Goal: Task Accomplishment & Management: Use online tool/utility

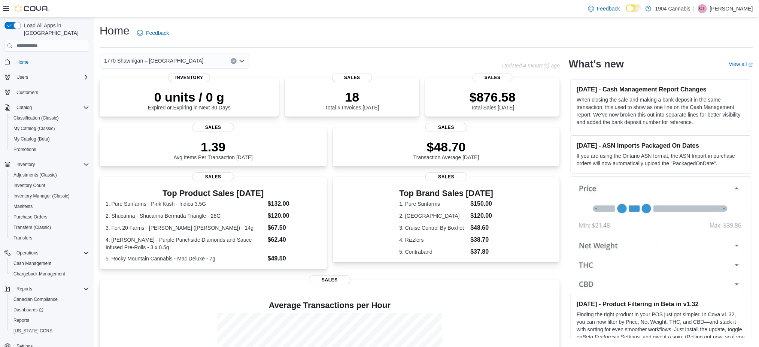
click at [234, 64] on button "Clear input" at bounding box center [234, 61] width 6 height 6
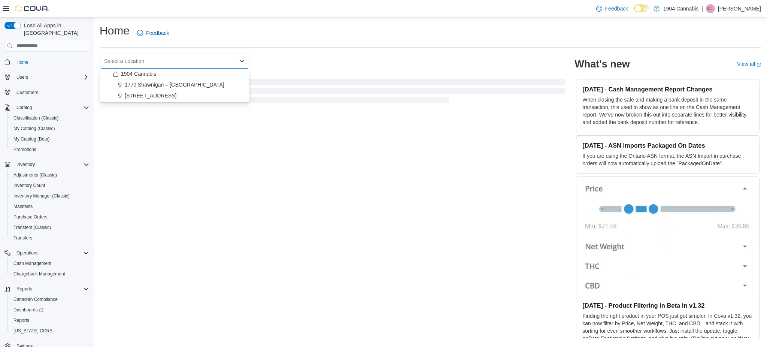
click at [232, 83] on div "1770 Shawnigan – Mill Bay Road" at bounding box center [179, 84] width 132 height 7
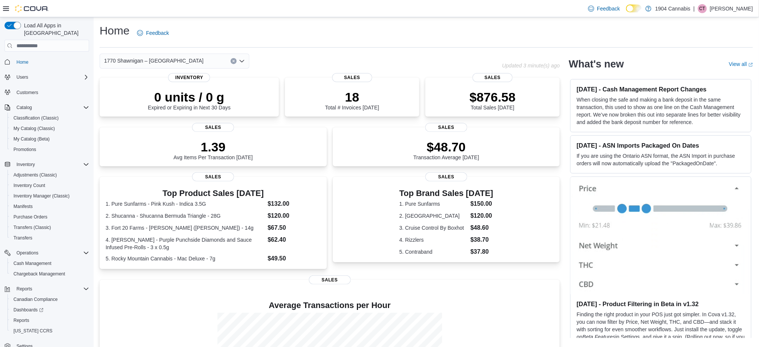
click at [234, 60] on icon "Clear input" at bounding box center [233, 61] width 3 height 3
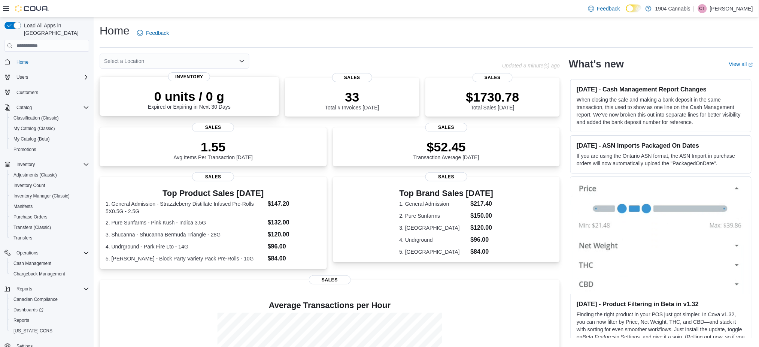
click at [222, 103] on p "0 units / 0 g" at bounding box center [189, 96] width 83 height 15
click at [240, 60] on icon "Open list of options" at bounding box center [242, 61] width 4 height 2
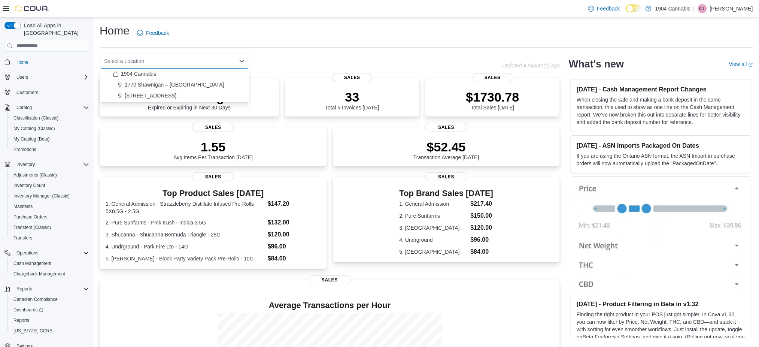
click at [233, 97] on div "720 First Ave" at bounding box center [179, 95] width 132 height 7
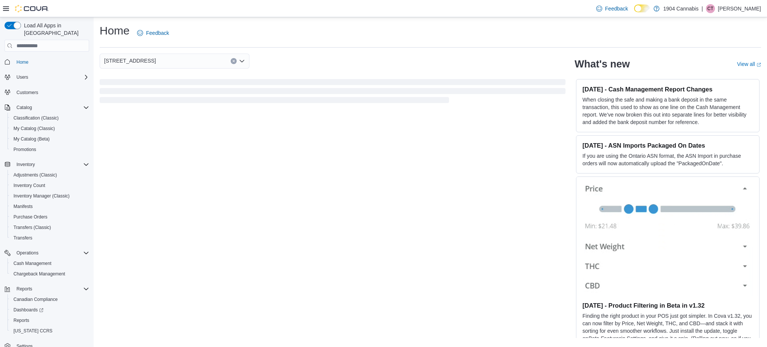
click at [340, 41] on div "Home Feedback" at bounding box center [431, 32] width 662 height 19
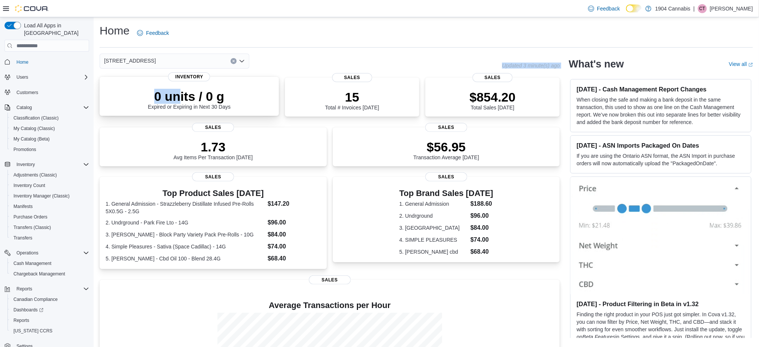
click at [182, 86] on div "720 First Ave Updated 3 minute(s) ago 0 units / 0 g Expired or Expiring in Next…" at bounding box center [330, 243] width 460 height 379
click at [168, 60] on div "720 First Ave" at bounding box center [175, 61] width 150 height 15
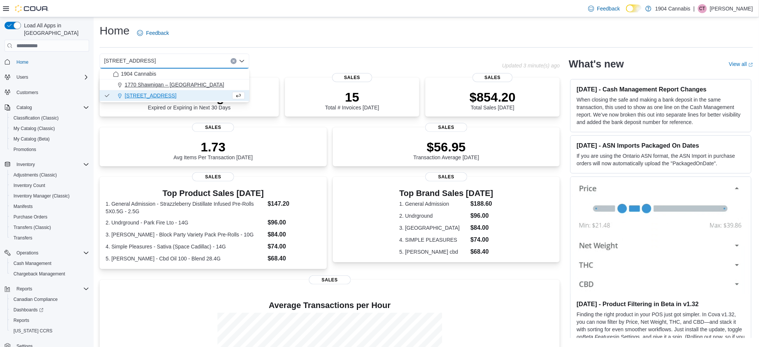
click at [182, 86] on span "1770 Shawnigan – Mill Bay Road" at bounding box center [175, 84] width 100 height 7
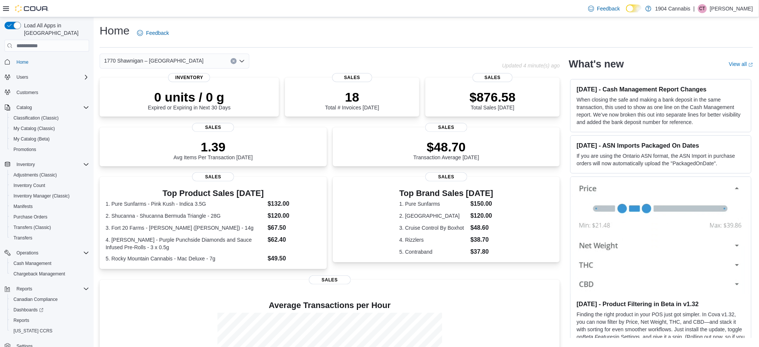
click at [245, 60] on icon "Open list of options" at bounding box center [242, 61] width 6 height 6
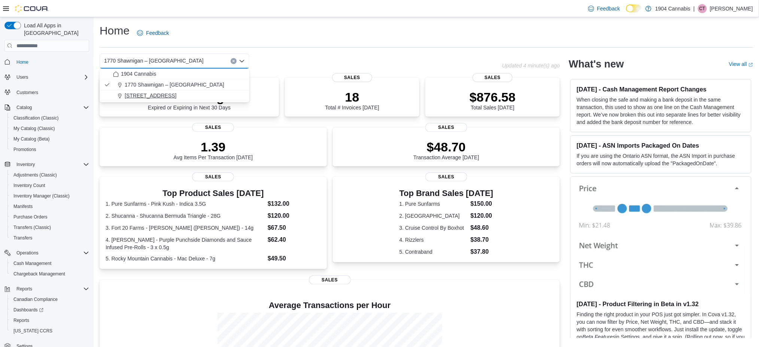
click at [228, 93] on div "720 First Ave" at bounding box center [179, 95] width 132 height 7
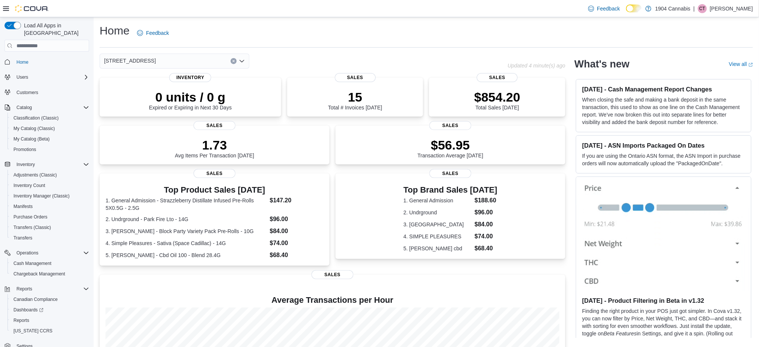
click at [405, 30] on div "Home Feedback" at bounding box center [427, 32] width 654 height 19
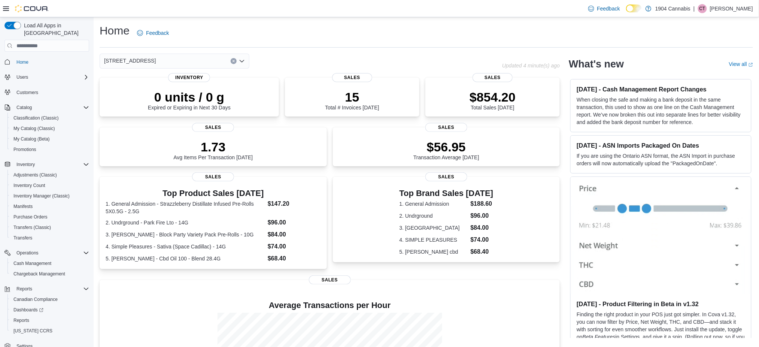
click at [189, 60] on div "720 First Ave" at bounding box center [175, 61] width 150 height 15
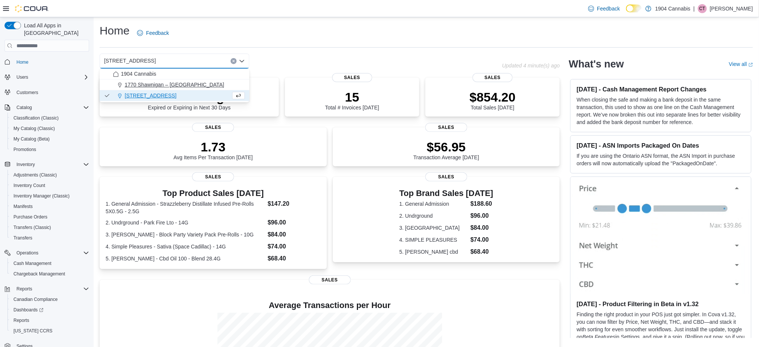
click at [193, 88] on button "1770 Shawnigan – Mill Bay Road" at bounding box center [175, 84] width 150 height 11
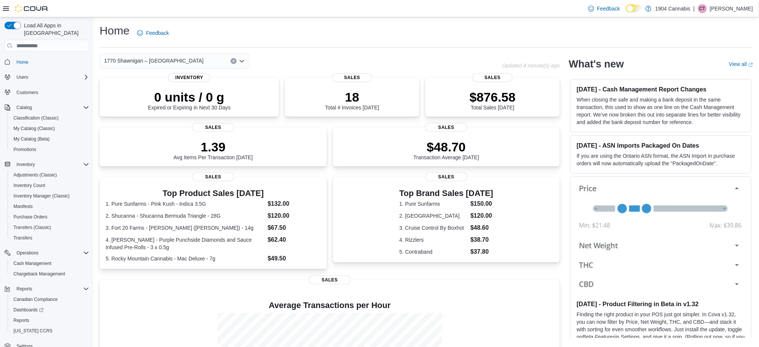
click at [234, 60] on icon "Clear input" at bounding box center [234, 61] width 2 height 2
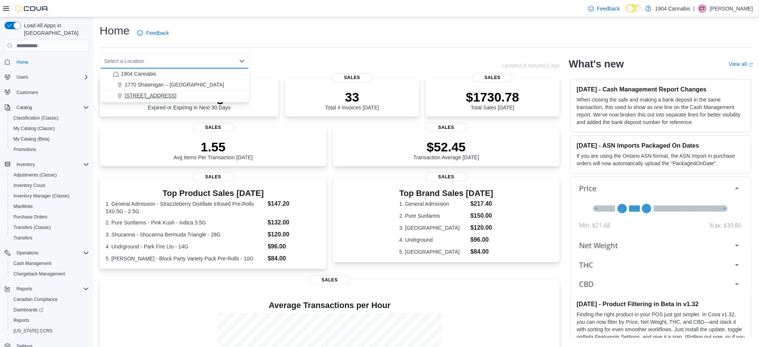
click at [223, 90] on button "720 First Ave" at bounding box center [175, 95] width 150 height 11
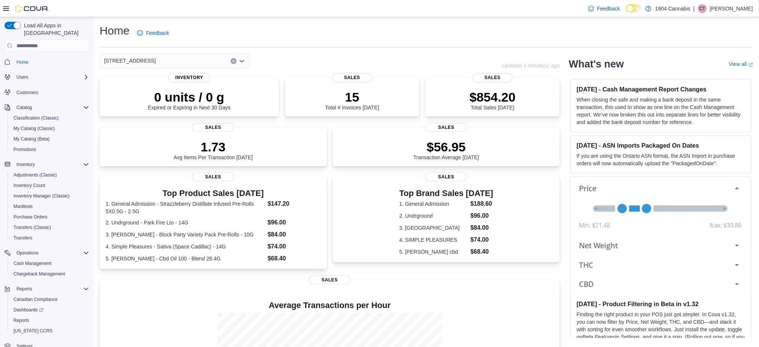
click at [518, 22] on div "Home Feedback 720 First Ave Combo box. Selected. 720 First Ave. Press Backspace…" at bounding box center [427, 227] width 666 height 421
click at [52, 57] on span "Home" at bounding box center [51, 61] width 76 height 9
click at [47, 57] on span "Home" at bounding box center [51, 61] width 76 height 9
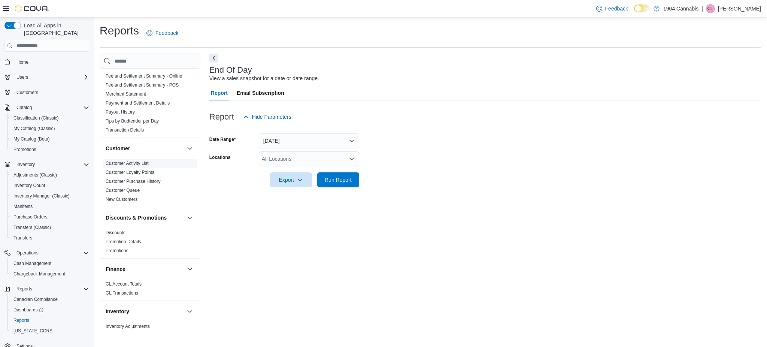
scroll to position [249, 0]
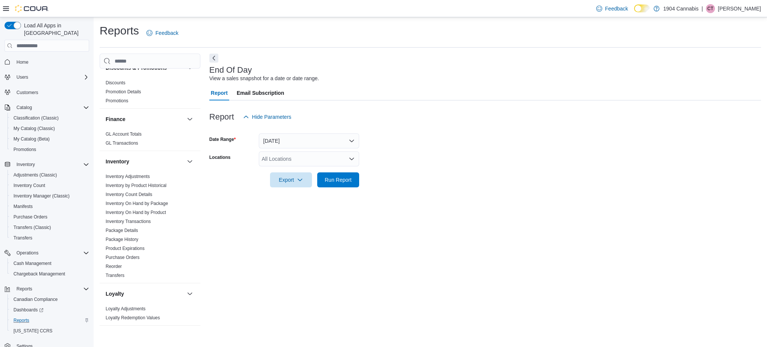
click at [39, 316] on div "Reports" at bounding box center [49, 320] width 79 height 9
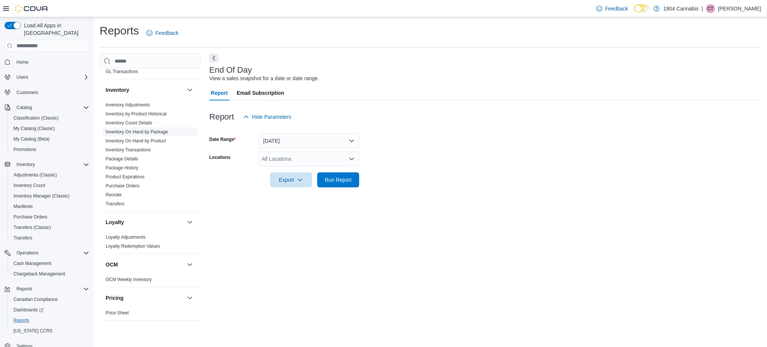
scroll to position [300, 0]
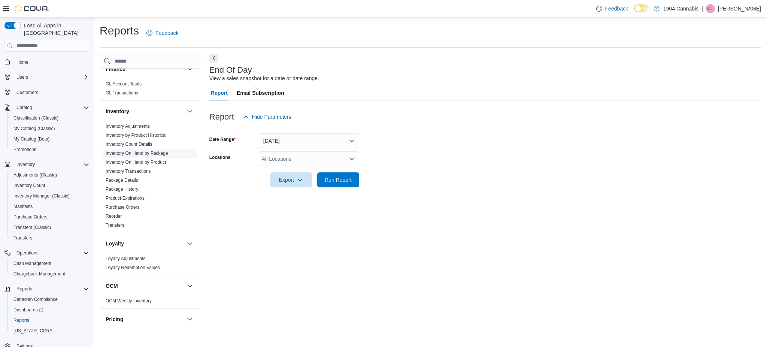
click at [150, 151] on link "Inventory On Hand by Package" at bounding box center [137, 153] width 63 height 5
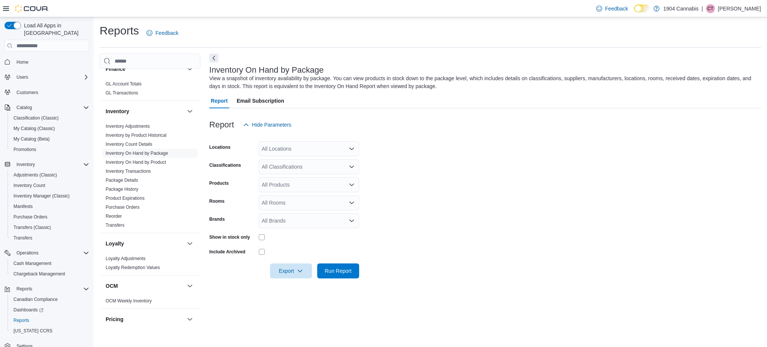
click at [312, 145] on div "All Locations" at bounding box center [309, 148] width 100 height 15
click at [312, 185] on div "720 First Ave" at bounding box center [308, 182] width 91 height 7
click at [410, 172] on form "Locations 720 First Ave Combo box. Selected. 720 First Ave. Press Backspace to …" at bounding box center [485, 205] width 552 height 146
click at [325, 160] on div "All Classifications" at bounding box center [309, 166] width 100 height 15
click at [309, 192] on div "Flower" at bounding box center [308, 190] width 91 height 7
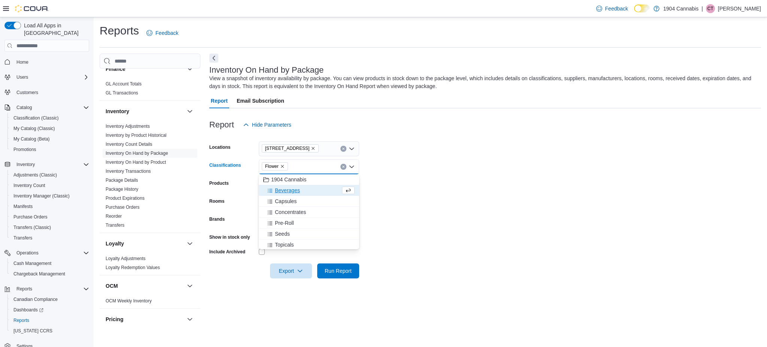
click at [309, 192] on div "Beverages" at bounding box center [301, 190] width 77 height 7
click at [309, 192] on div "Capsules" at bounding box center [301, 190] width 77 height 7
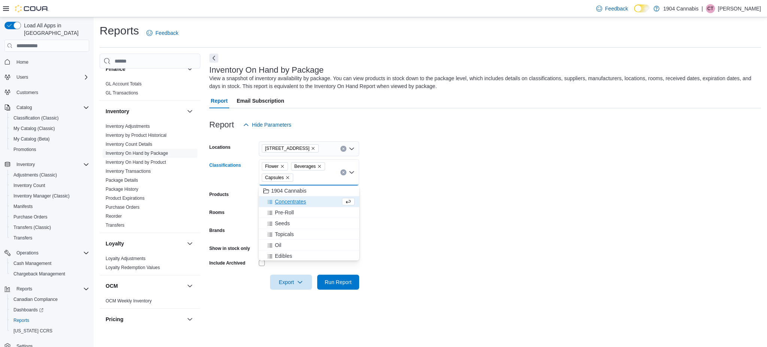
click at [311, 200] on div "Concentrates" at bounding box center [301, 201] width 77 height 7
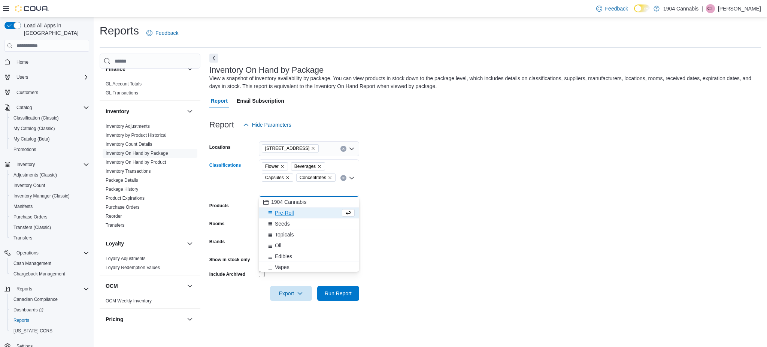
click at [300, 211] on div "Pre-Roll" at bounding box center [301, 212] width 77 height 7
click at [304, 215] on div "Seeds" at bounding box center [301, 212] width 77 height 7
click at [300, 215] on div "Topicals" at bounding box center [301, 212] width 77 height 7
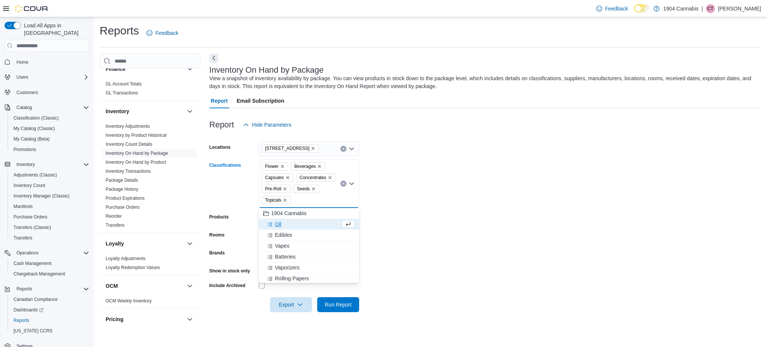
click at [298, 223] on div "Oil" at bounding box center [301, 223] width 77 height 7
click at [299, 227] on div "Edibles" at bounding box center [301, 223] width 77 height 7
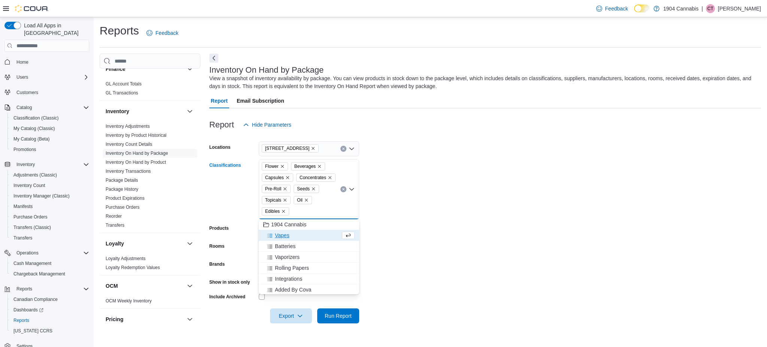
click at [302, 232] on div "Vapes" at bounding box center [301, 234] width 77 height 7
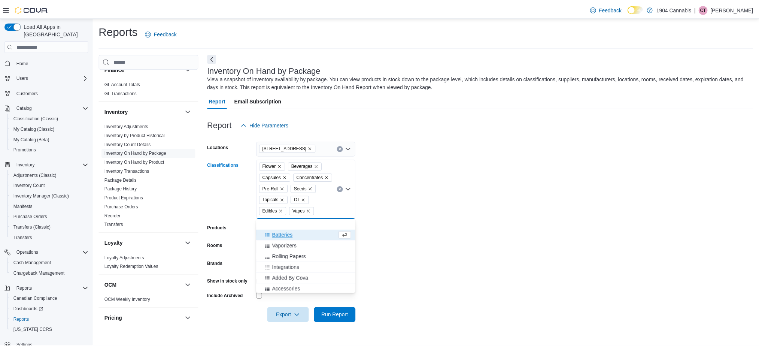
scroll to position [33, 0]
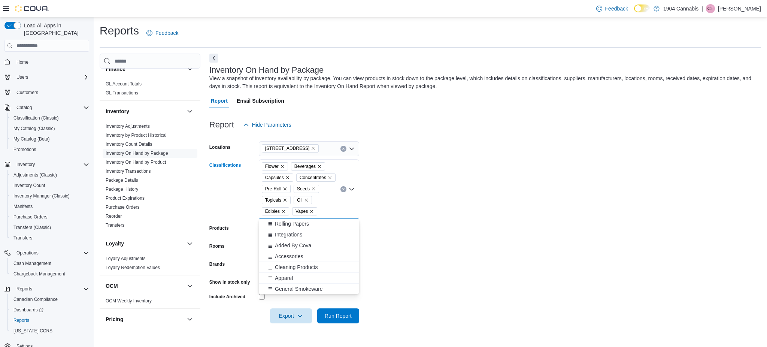
click at [416, 248] on form "Locations 720 First Ave Classifications Flower Beverages Capsules Concentrates …" at bounding box center [485, 227] width 552 height 191
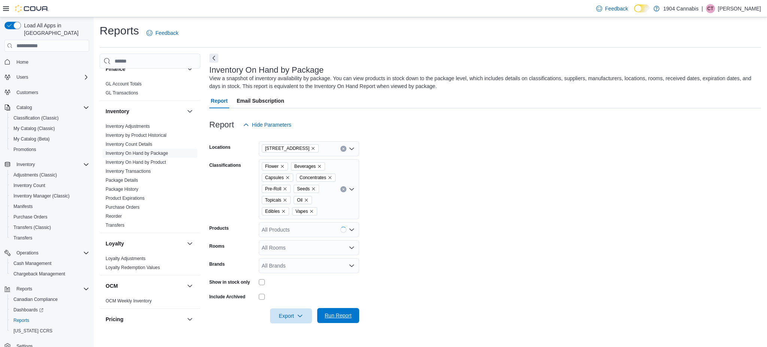
click at [330, 320] on span "Run Report" at bounding box center [338, 315] width 33 height 15
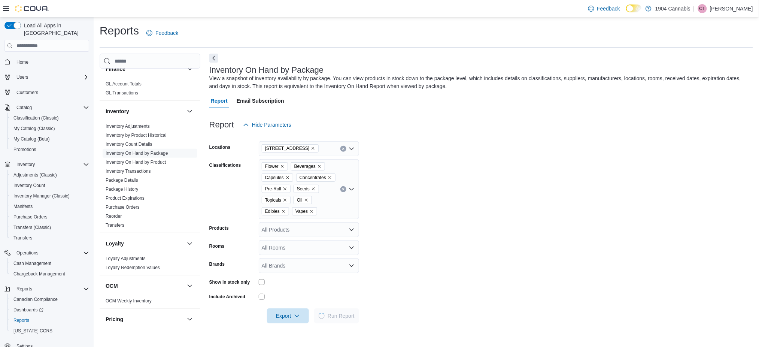
click at [729, 202] on form "Locations 720 First Ave Classifications Flower Beverages Capsules Concentrates …" at bounding box center [481, 227] width 544 height 191
click at [407, 150] on form "Locations 720 First Ave Classifications Flower Beverages Capsules Concentrates …" at bounding box center [482, 227] width 546 height 191
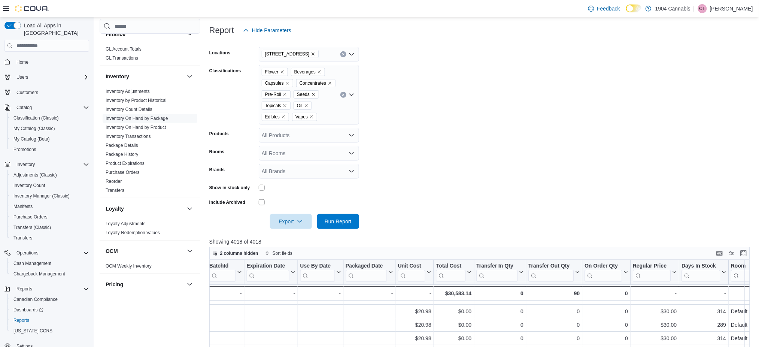
scroll to position [78, 0]
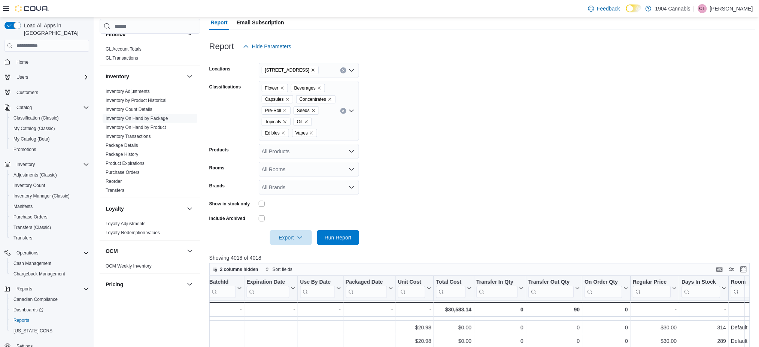
click at [343, 70] on icon "Clear input" at bounding box center [343, 71] width 2 height 2
click at [340, 95] on span "1770 Shawnigan – Mill Bay Road" at bounding box center [325, 93] width 100 height 7
click at [341, 239] on span "Run Report" at bounding box center [338, 237] width 27 height 7
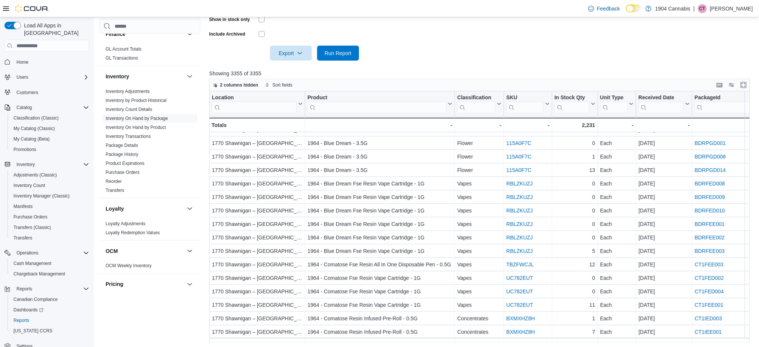
scroll to position [278, 0]
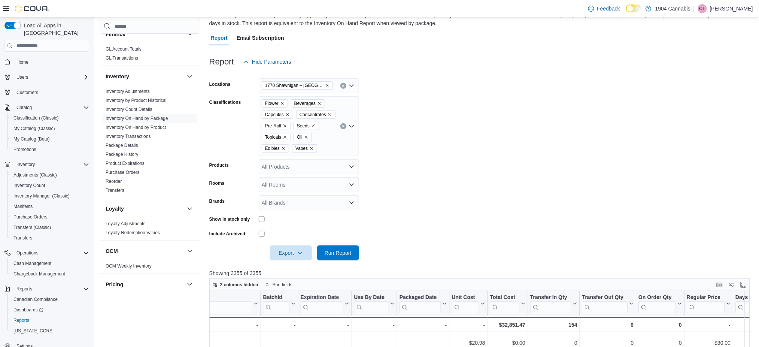
scroll to position [0, 0]
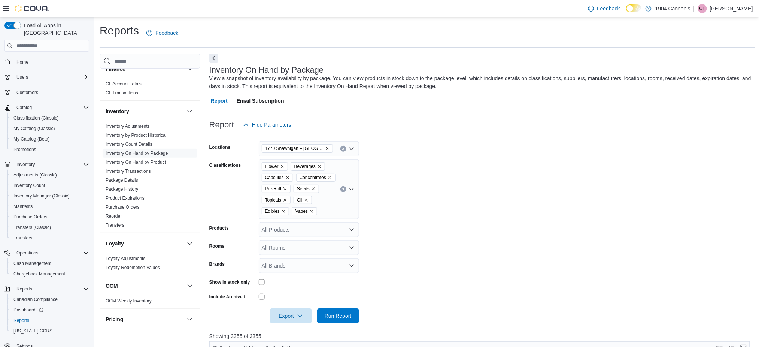
click at [730, 3] on div "Feedback Dark Mode 1904 Cannabis | CT Cody Tomlinson" at bounding box center [669, 8] width 168 height 15
click at [724, 15] on div "Feedback Dark Mode 1904 Cannabis | CT Cody Tomlinson" at bounding box center [669, 8] width 168 height 15
click at [725, 6] on p "[PERSON_NAME]" at bounding box center [731, 8] width 43 height 9
click at [727, 72] on button "Sign Out" at bounding box center [716, 73] width 69 height 12
